Goal: Navigation & Orientation: Find specific page/section

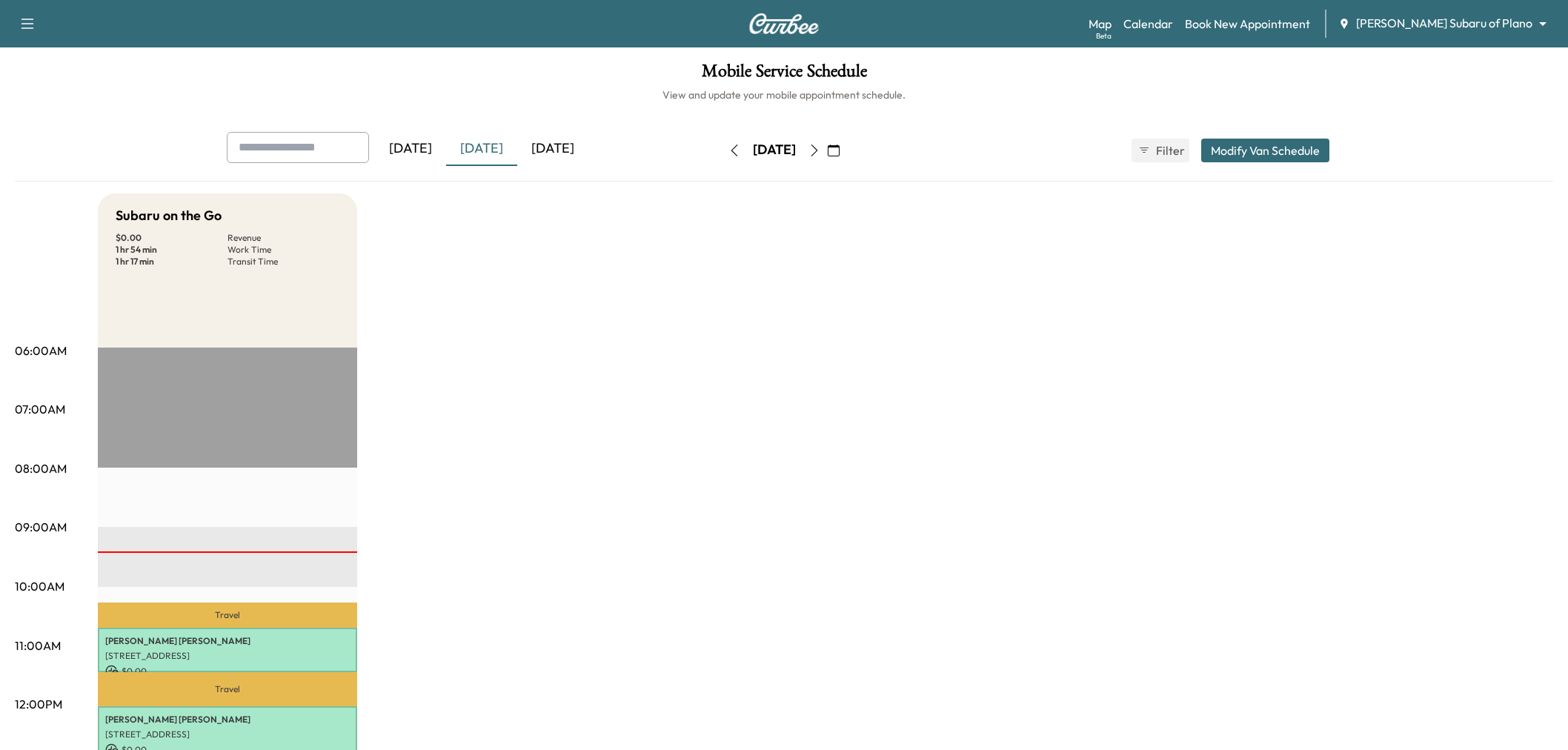
scroll to position [82, 0]
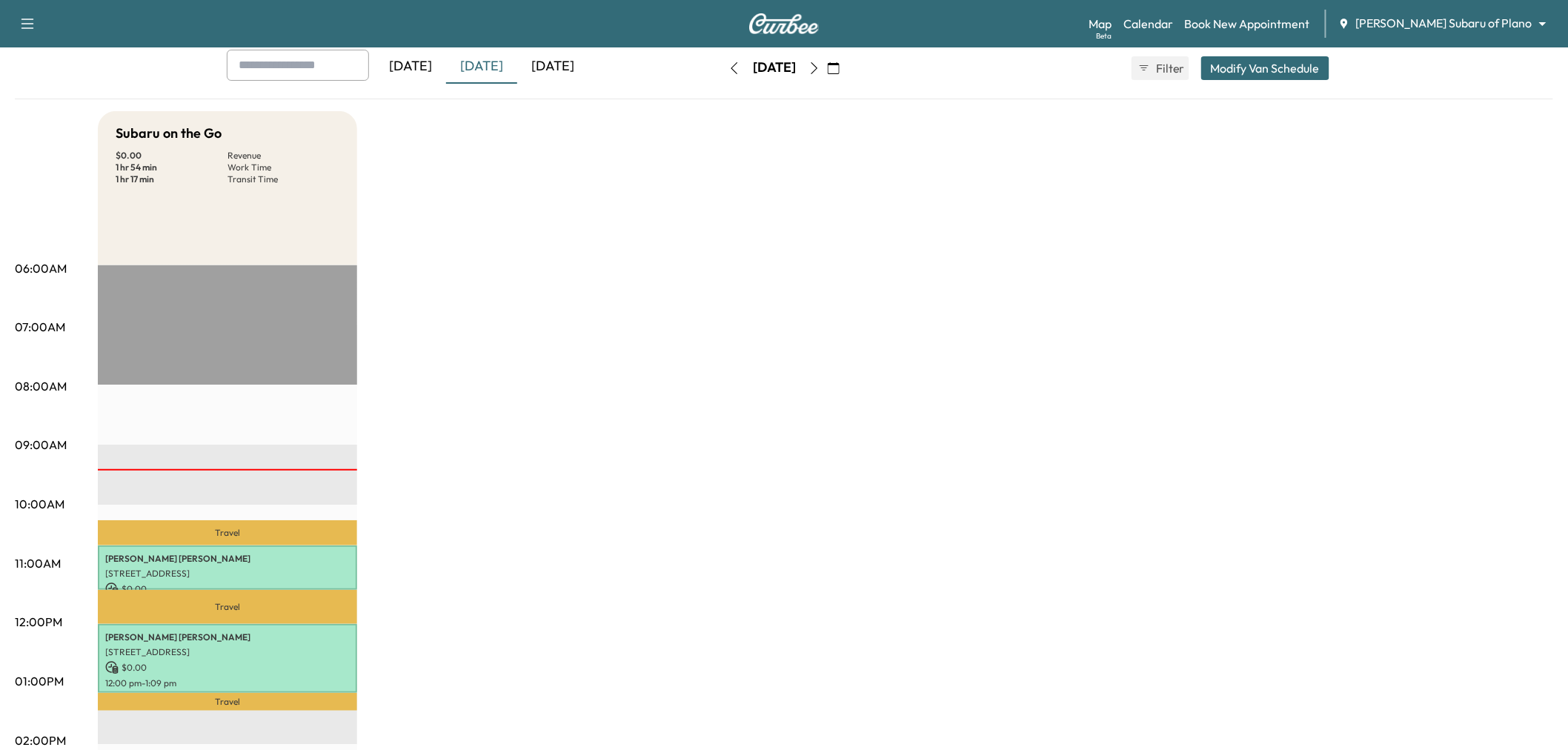
click at [489, 54] on div "[DATE]" at bounding box center [482, 67] width 72 height 34
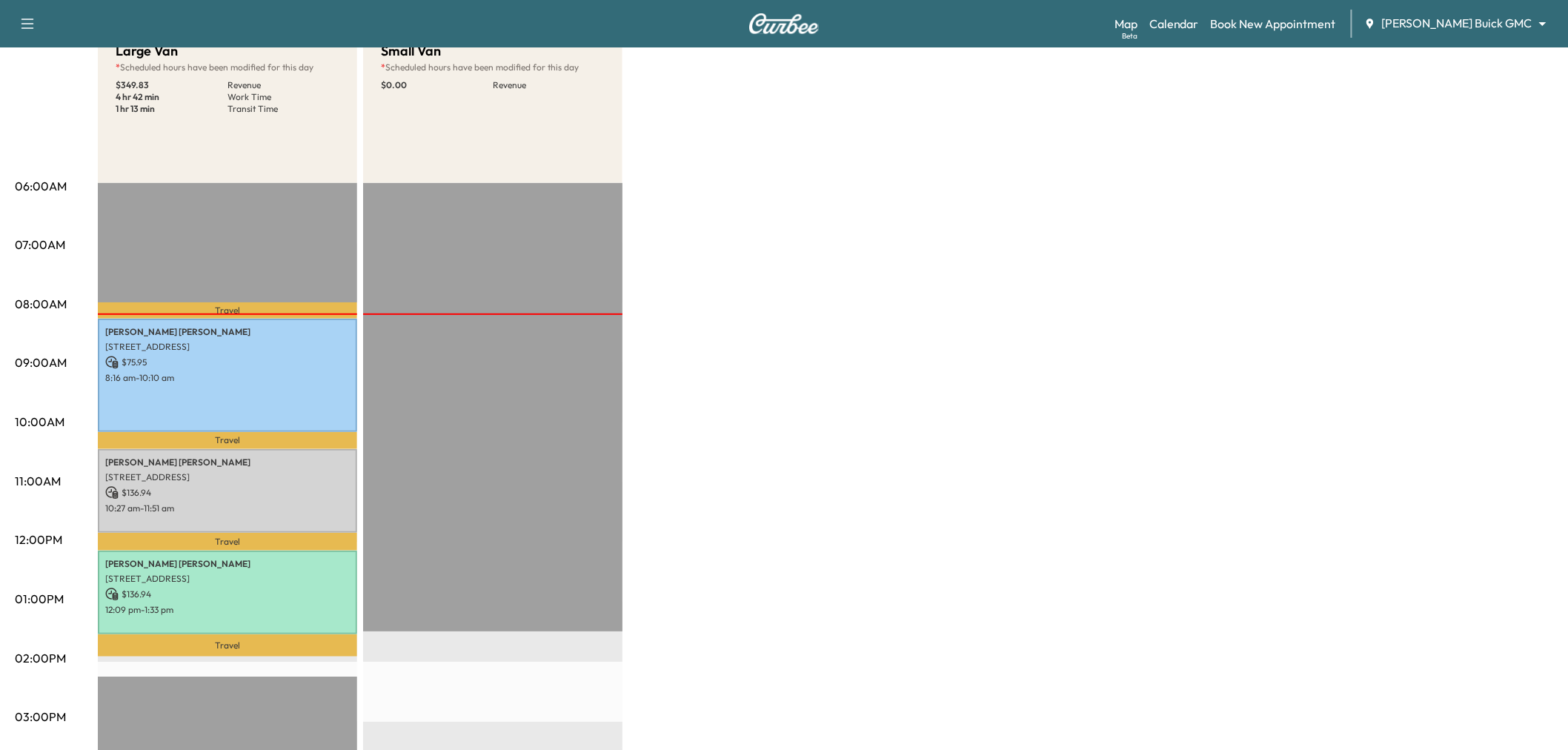
scroll to position [82, 0]
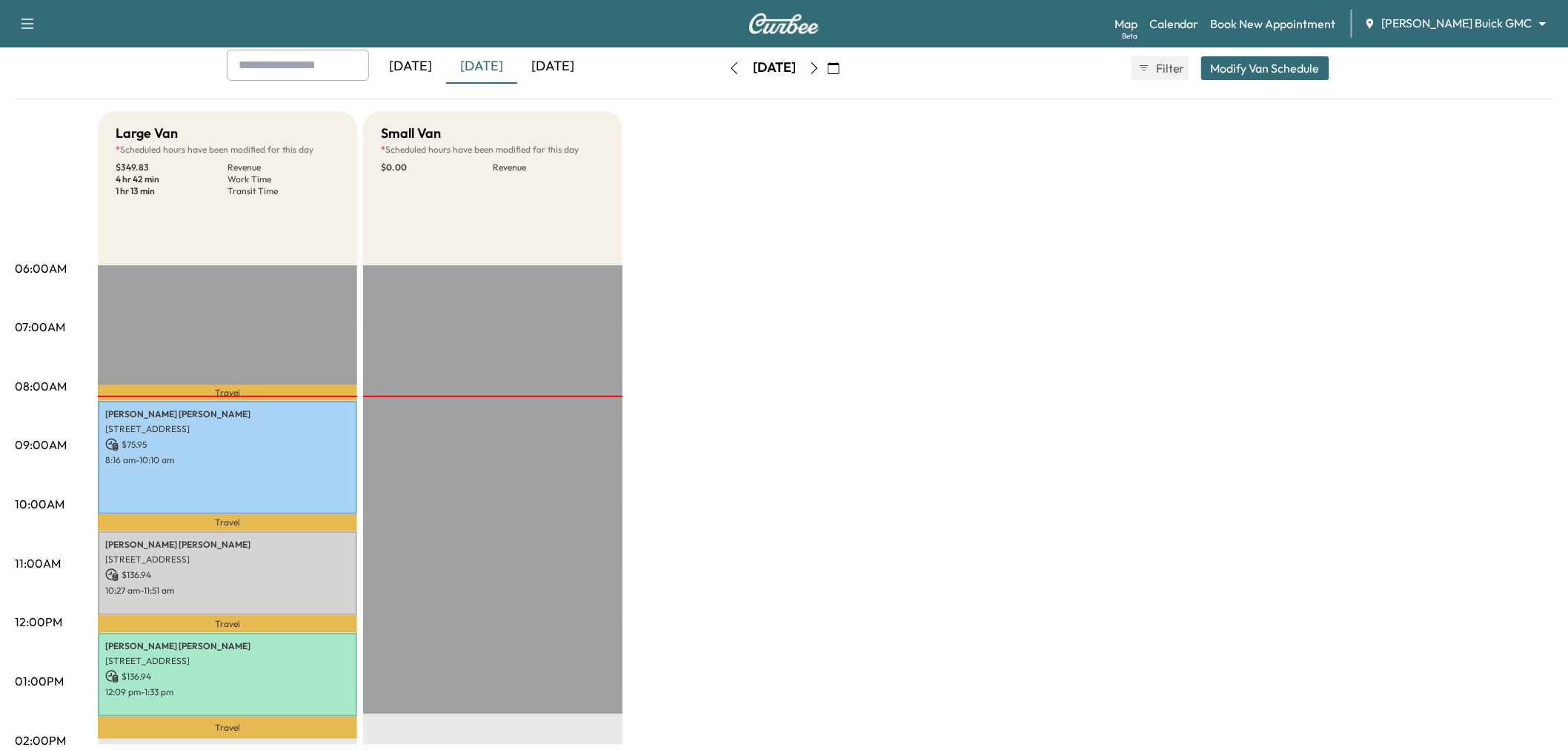
click at [493, 70] on div "[DATE]" at bounding box center [482, 67] width 72 height 34
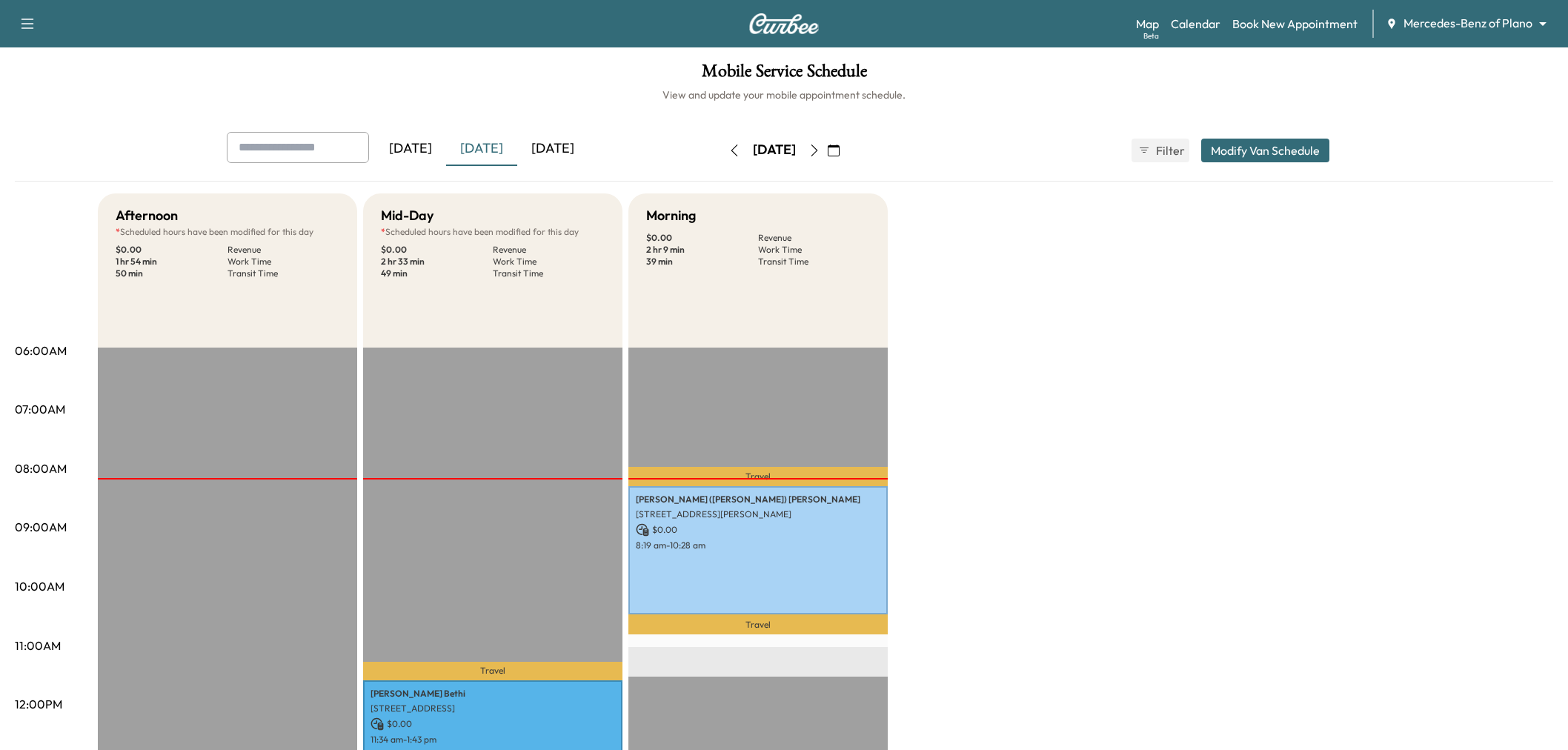
scroll to position [82, 0]
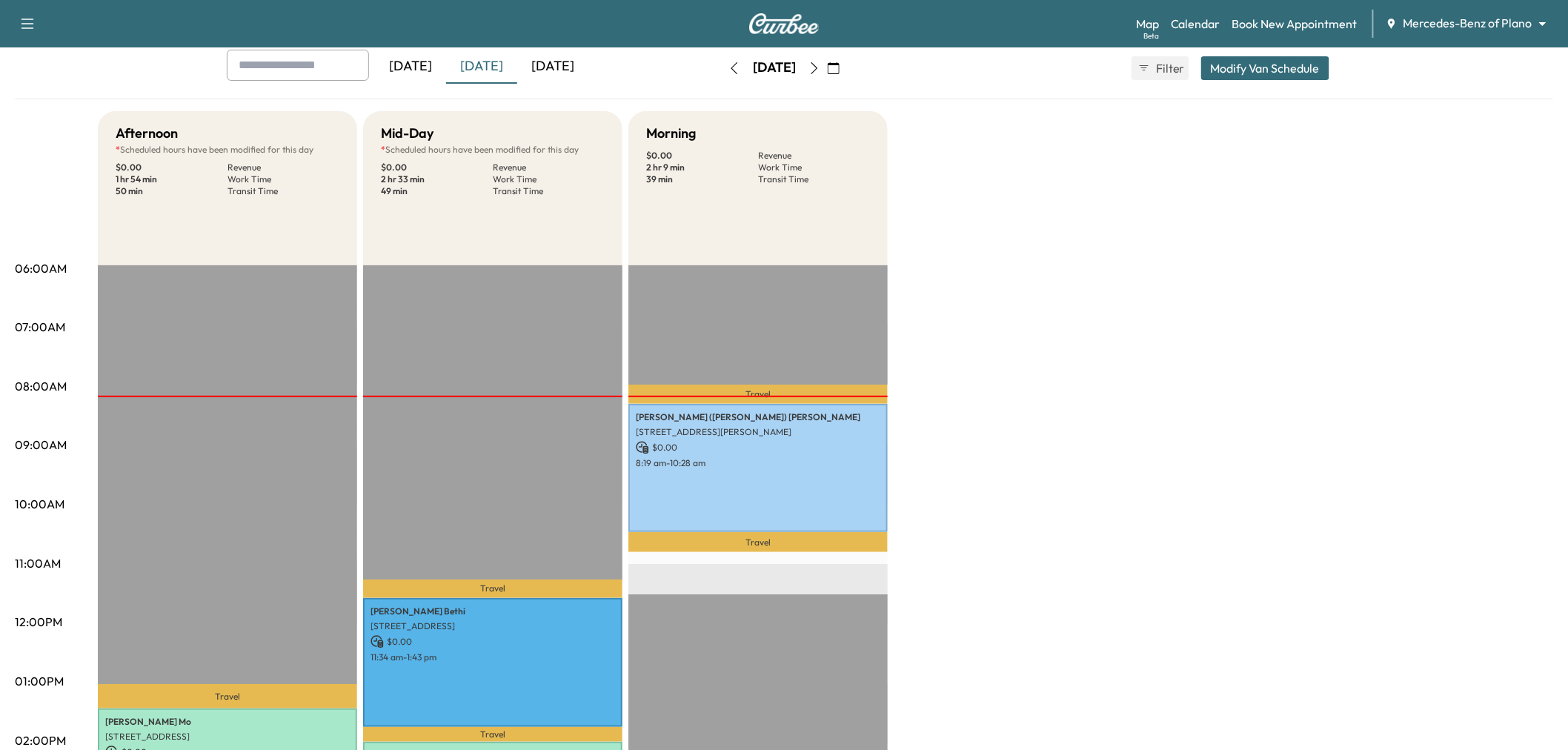
click at [475, 60] on div "[DATE]" at bounding box center [482, 67] width 72 height 34
